Goal: Transaction & Acquisition: Purchase product/service

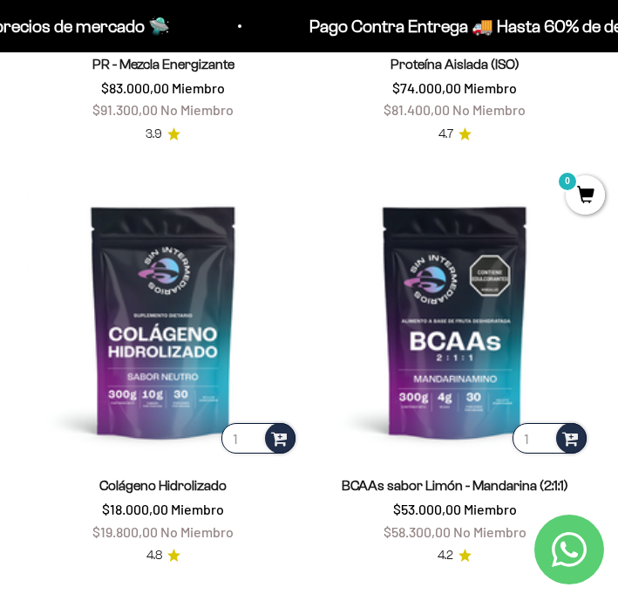
scroll to position [1316, 0]
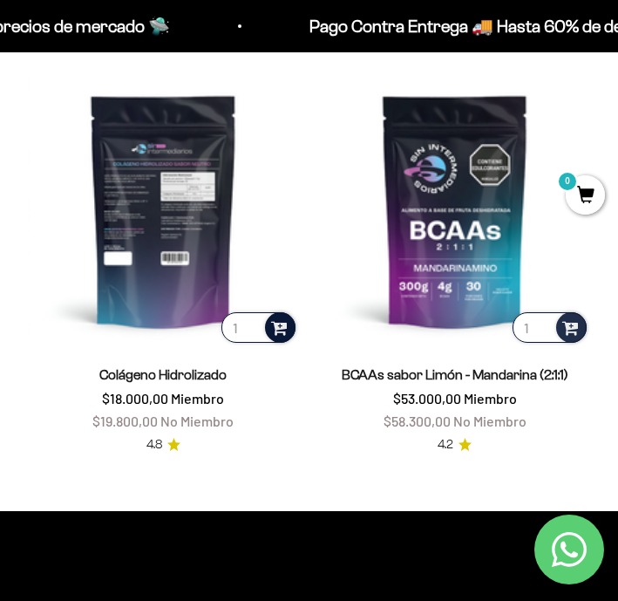
click at [283, 329] on span at bounding box center [279, 327] width 17 height 20
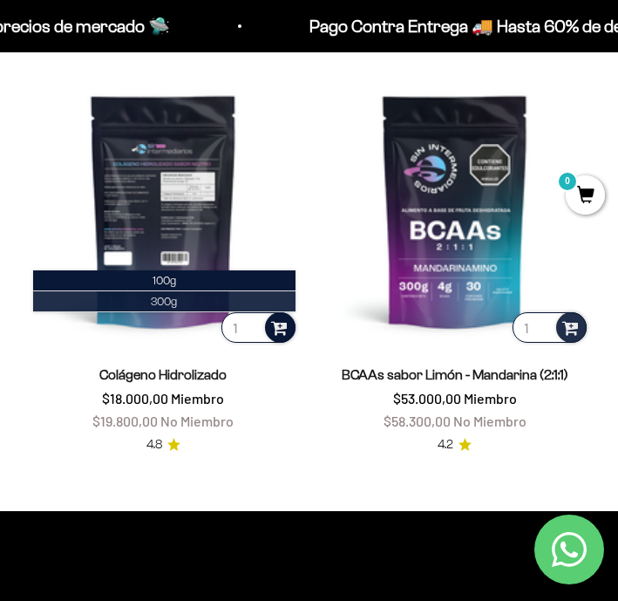
click at [208, 298] on li "300g" at bounding box center [164, 301] width 262 height 21
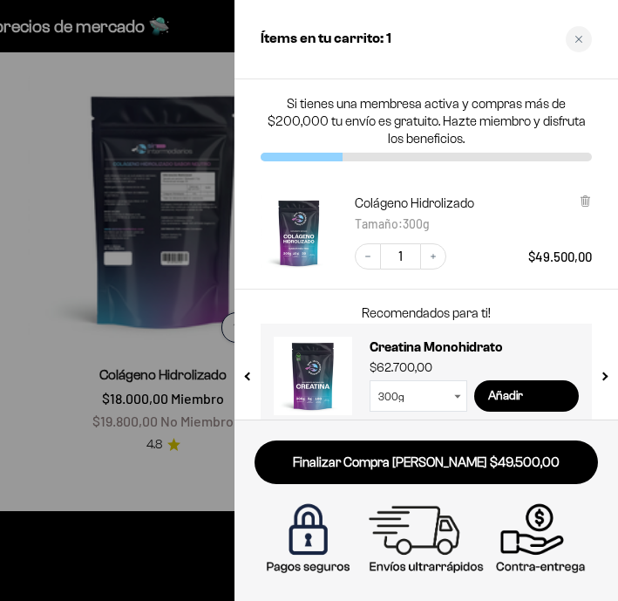
click at [36, 437] on div at bounding box center [309, 300] width 618 height 601
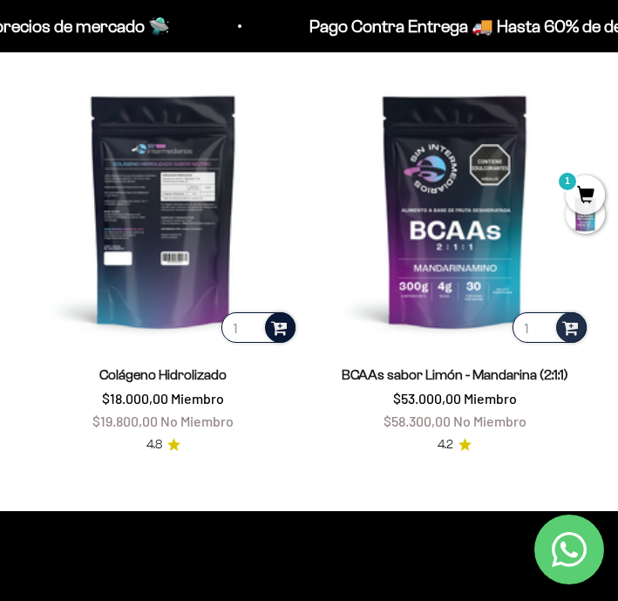
click at [587, 190] on span "1" at bounding box center [585, 194] width 39 height 39
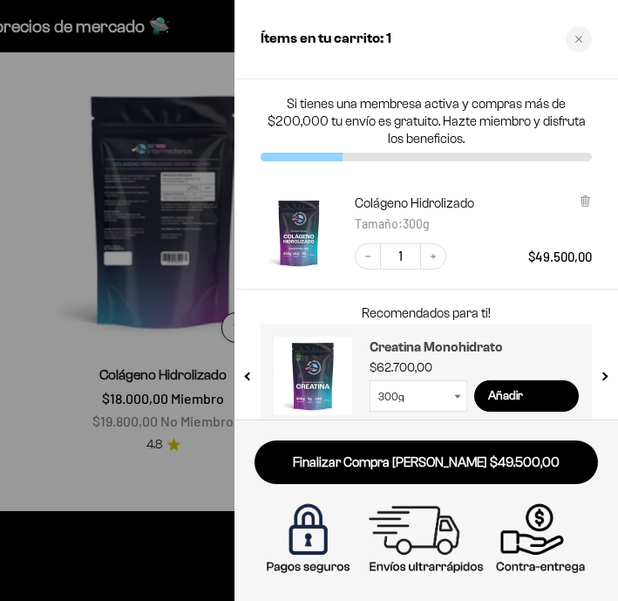
scroll to position [22, 0]
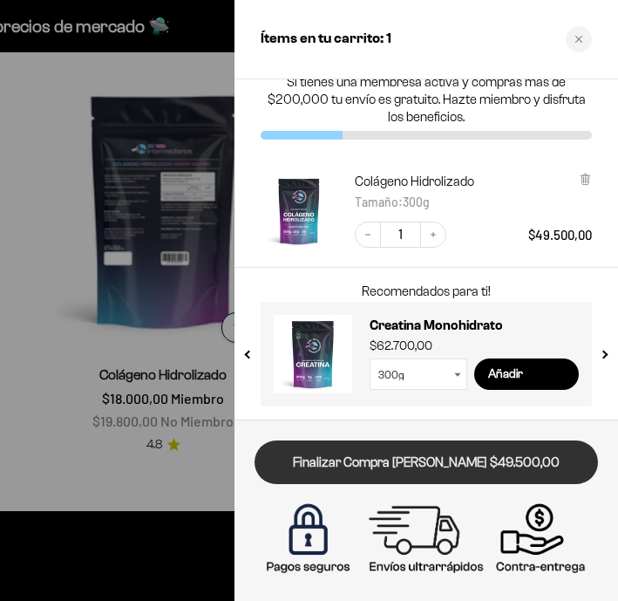
click at [432, 464] on link "Finalizar Compra [PERSON_NAME] $49.500,00" at bounding box center [427, 462] width 344 height 44
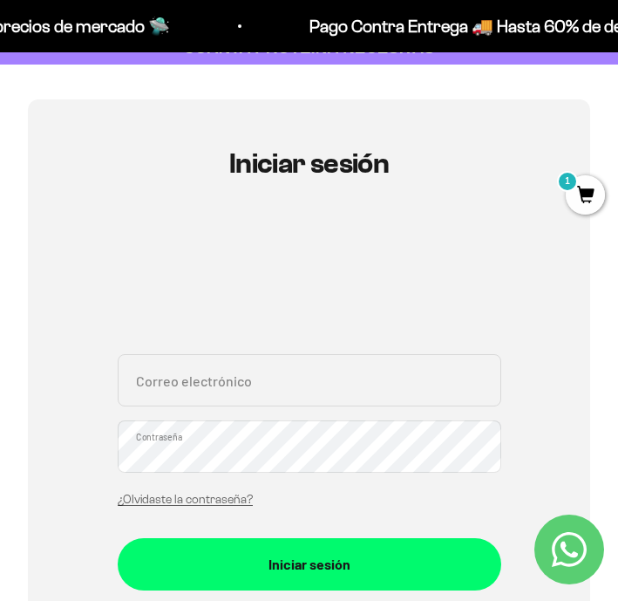
scroll to position [126, 0]
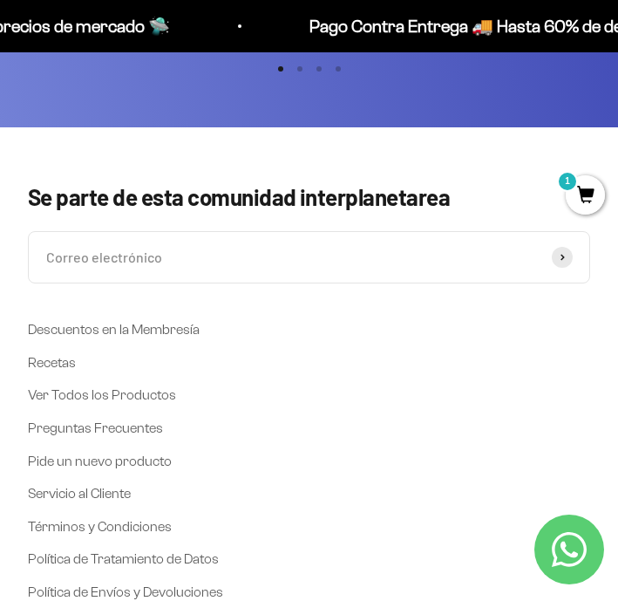
scroll to position [884, 0]
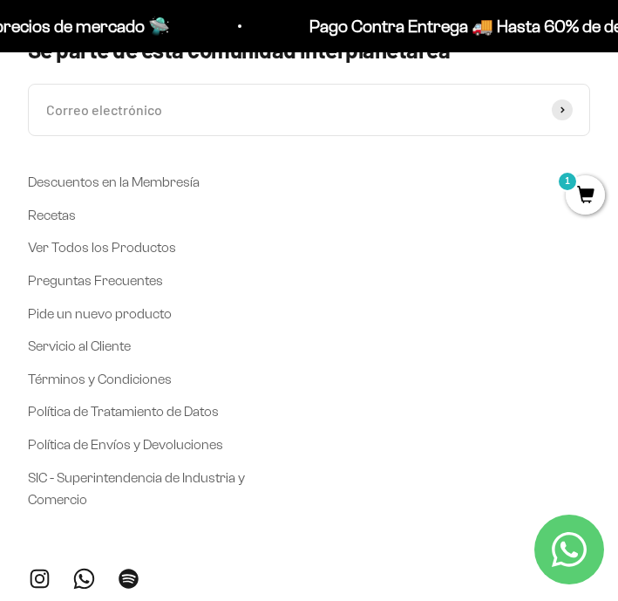
click at [570, 194] on span "1" at bounding box center [585, 194] width 39 height 39
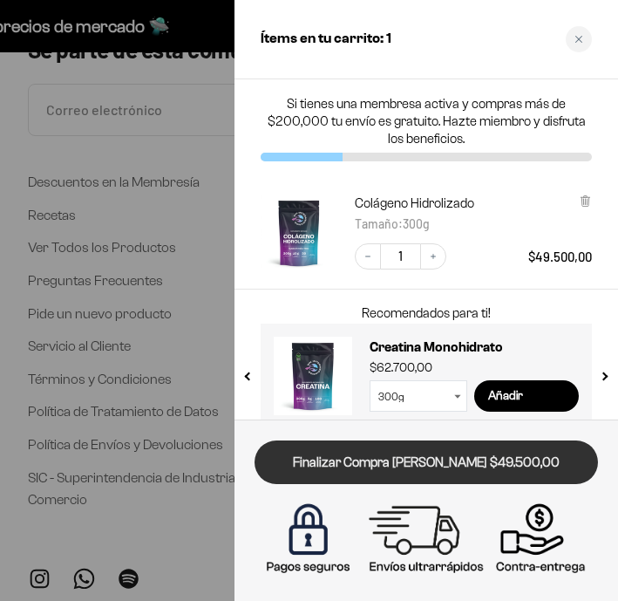
click at [440, 459] on link "Finalizar Compra [PERSON_NAME] $49.500,00" at bounding box center [427, 462] width 344 height 44
